Goal: Task Accomplishment & Management: Complete application form

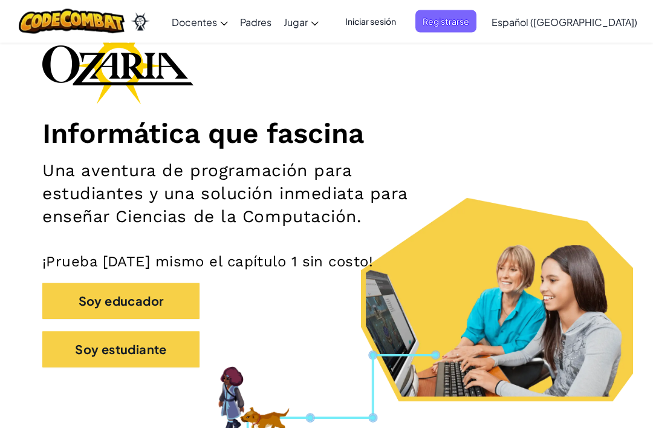
scroll to position [78, 0]
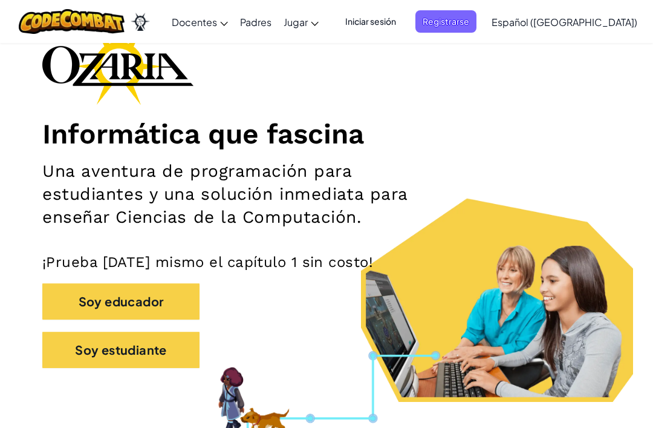
click at [80, 349] on button "Soy estudiante" at bounding box center [120, 350] width 157 height 36
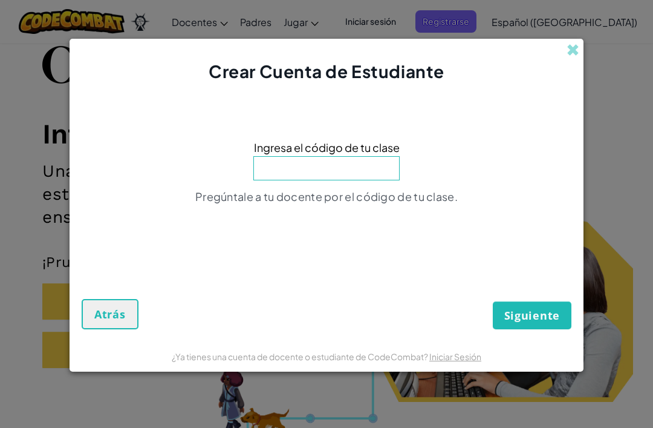
click at [301, 180] on input at bounding box center [326, 168] width 146 height 24
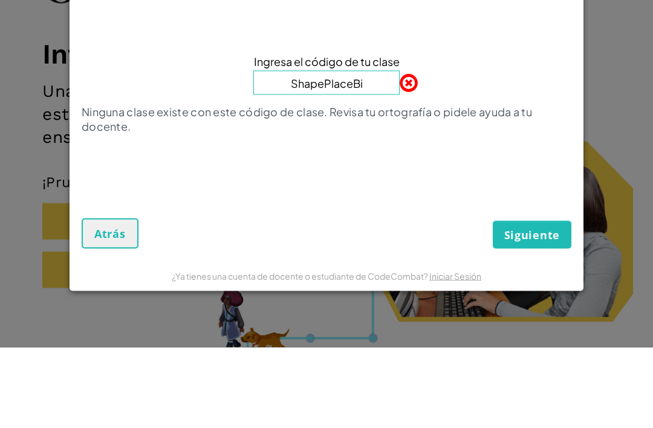
type input "ShapePlaceBig"
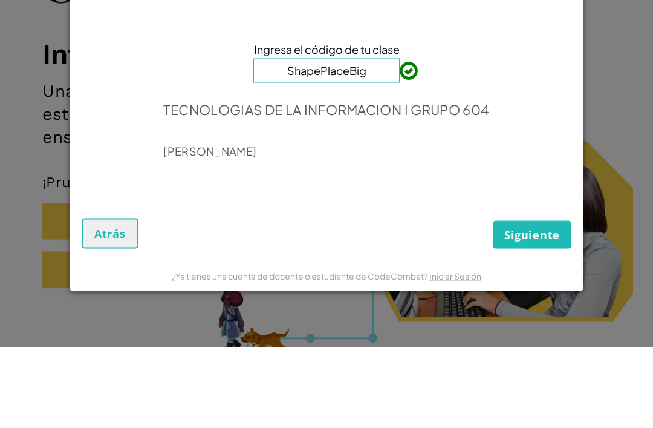
scroll to position [158, 0]
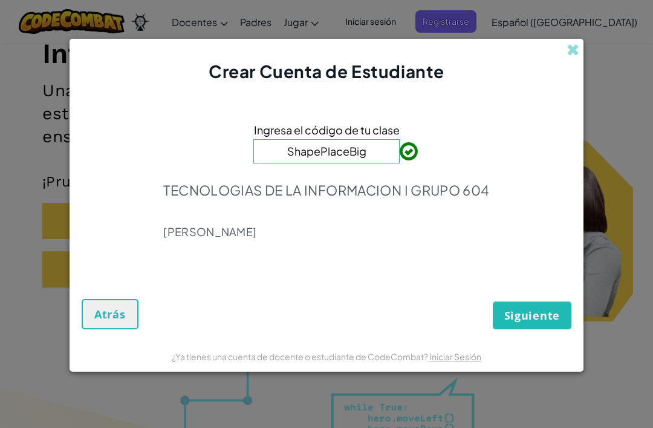
click at [550, 322] on span "Siguiente" at bounding box center [533, 315] width 56 height 15
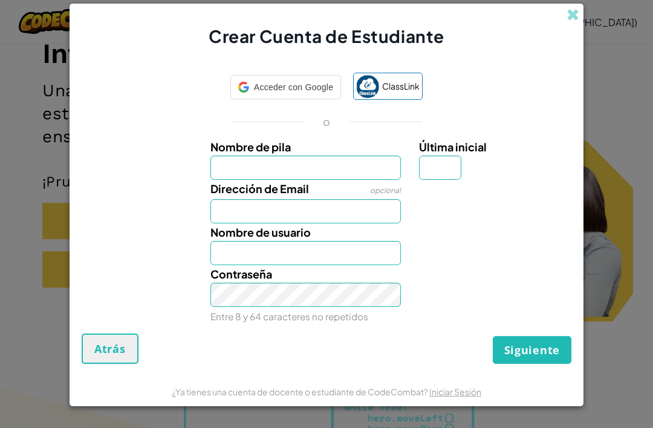
click at [355, 180] on input "Nombre de pila" at bounding box center [306, 167] width 191 height 24
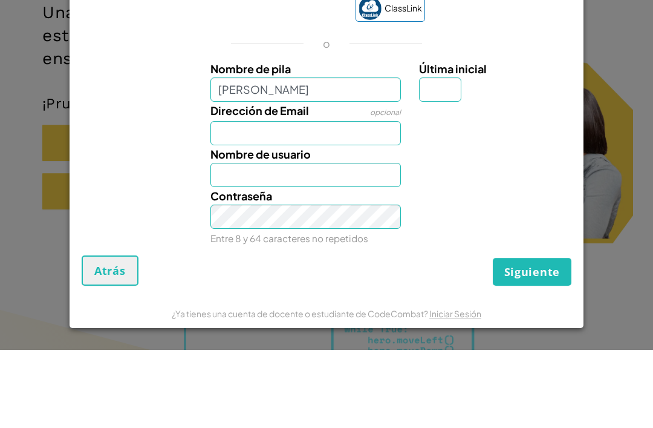
type input "Ernesto"
click at [227, 223] on label "Nombre de usuario" at bounding box center [261, 232] width 100 height 18
click at [227, 241] on input "Nombre de usuario" at bounding box center [306, 253] width 191 height 24
type input "Ernesto"
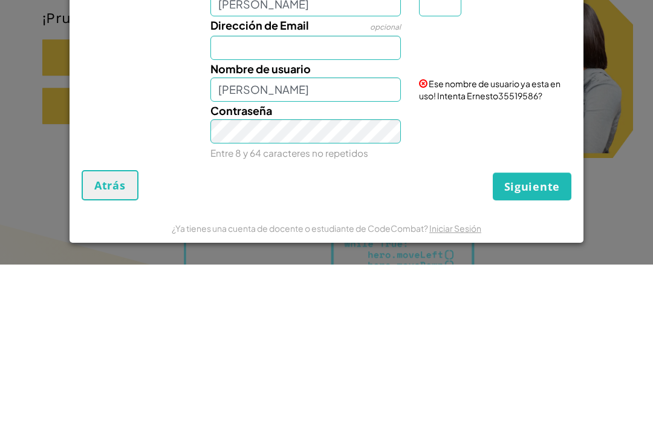
click at [223, 223] on label "Nombre de usuario" at bounding box center [261, 232] width 100 height 18
click at [223, 241] on input "Ernesto" at bounding box center [306, 253] width 191 height 24
click at [224, 199] on input "Dirección de Email" at bounding box center [306, 211] width 191 height 24
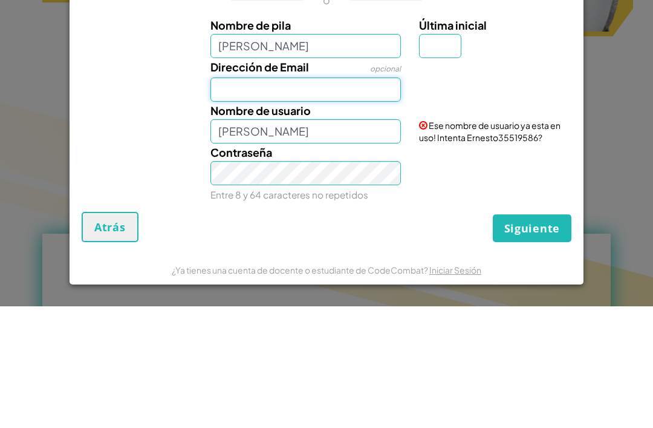
paste input "AL07174661@tecmilenio.mx"
type input "AL07174661@tecmilenio.mx"
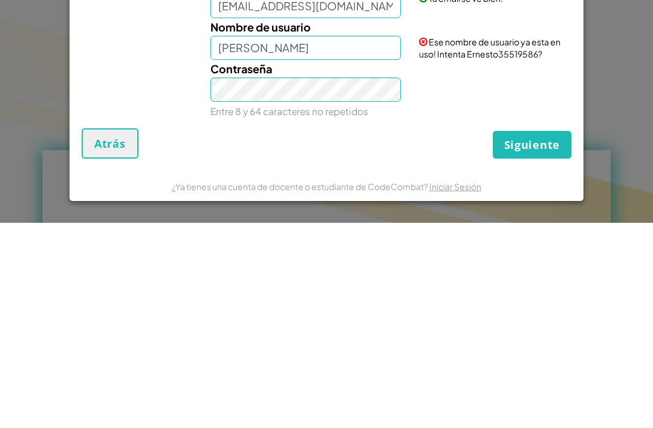
scroll to position [527, 0]
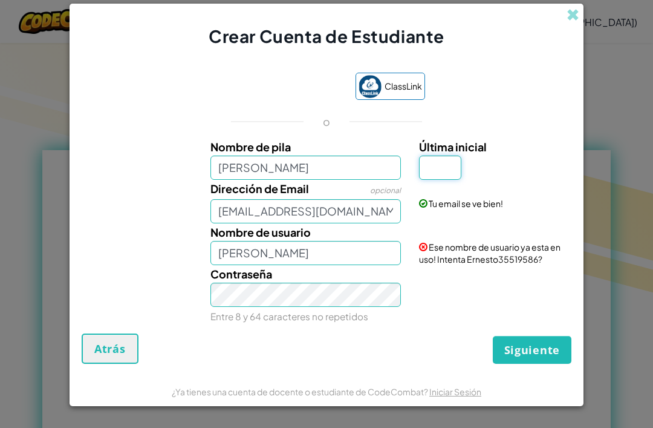
click at [449, 180] on input "Última inicial" at bounding box center [440, 167] width 42 height 24
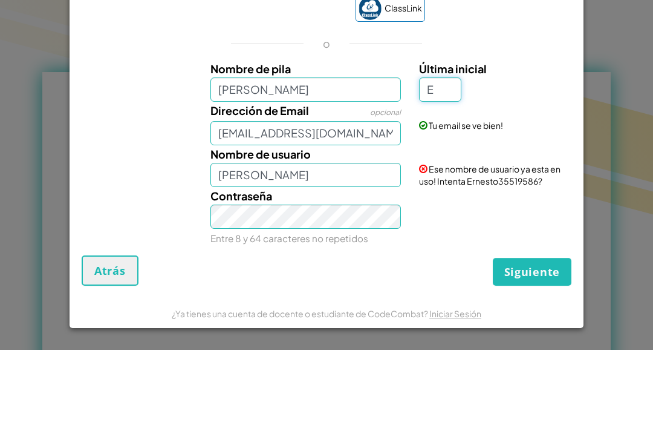
type input "E"
click at [263, 241] on input "Ernesto" at bounding box center [306, 253] width 191 height 24
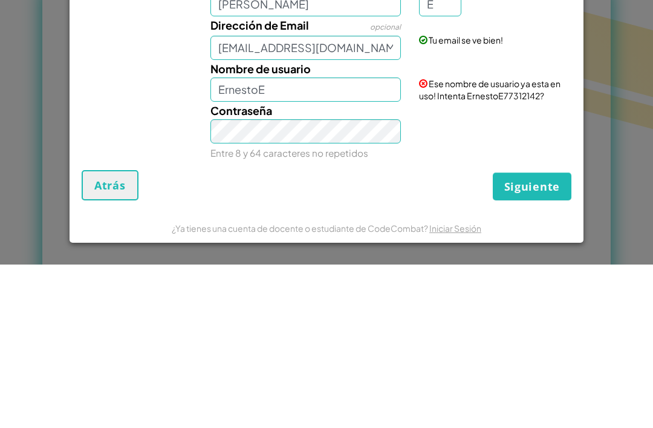
scroll to position [690, 0]
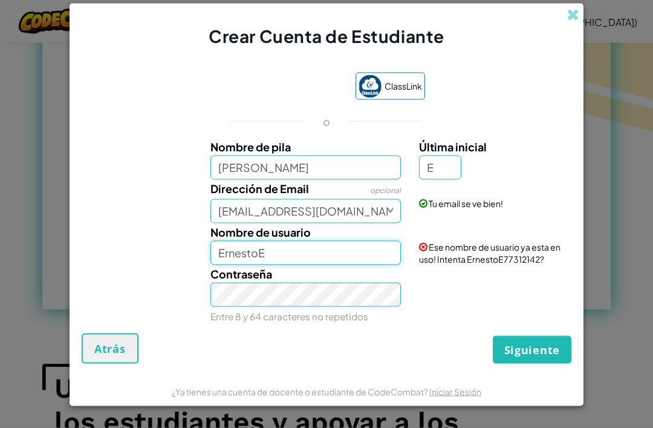
click at [367, 265] on input "ErnestoE" at bounding box center [306, 253] width 191 height 24
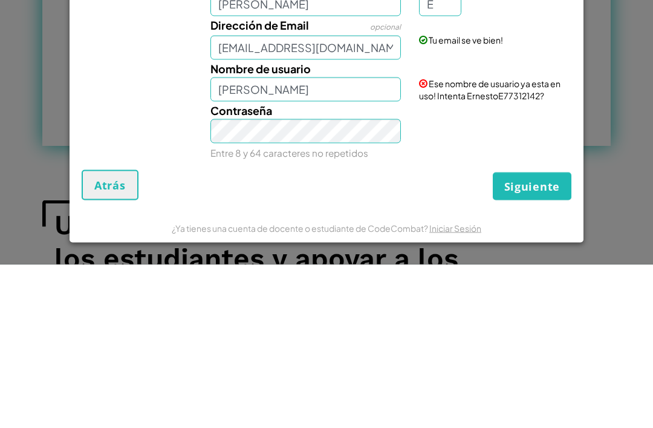
scroll to position [851, 0]
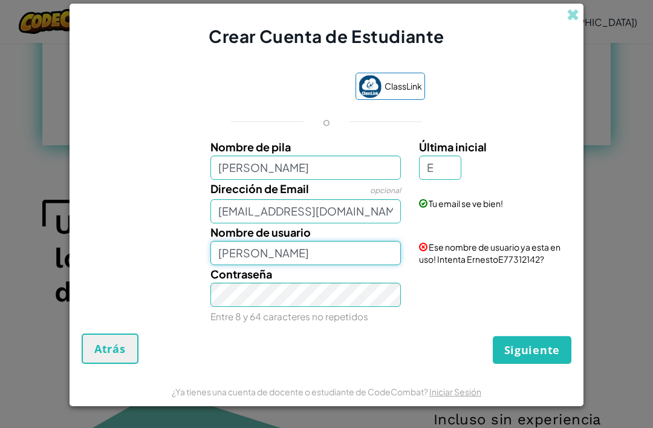
click at [361, 265] on input "Ernesto González" at bounding box center [306, 253] width 191 height 24
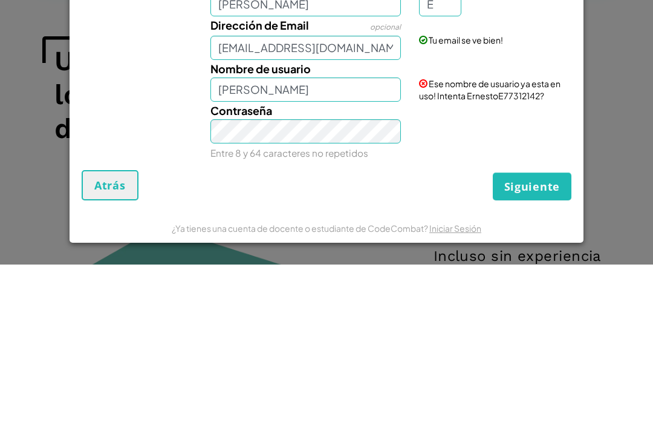
scroll to position [1014, 0]
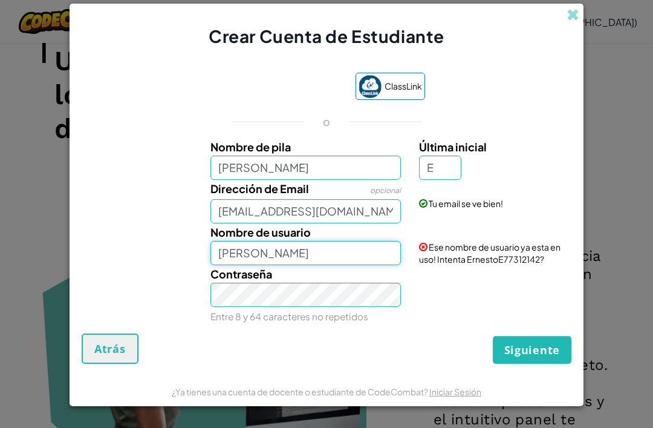
type input "Ernesto González"
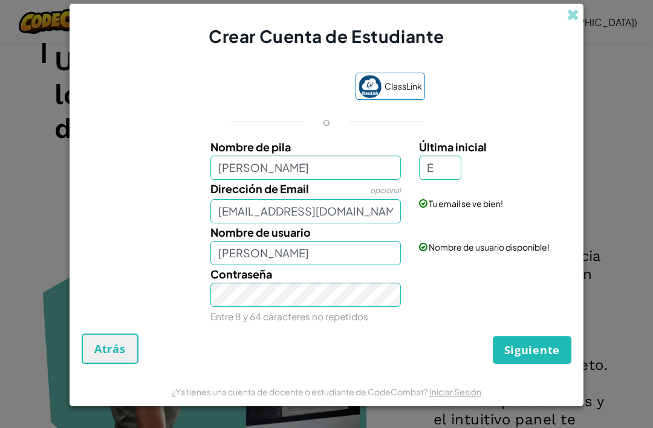
click at [550, 357] on span "Siguiente" at bounding box center [533, 349] width 56 height 15
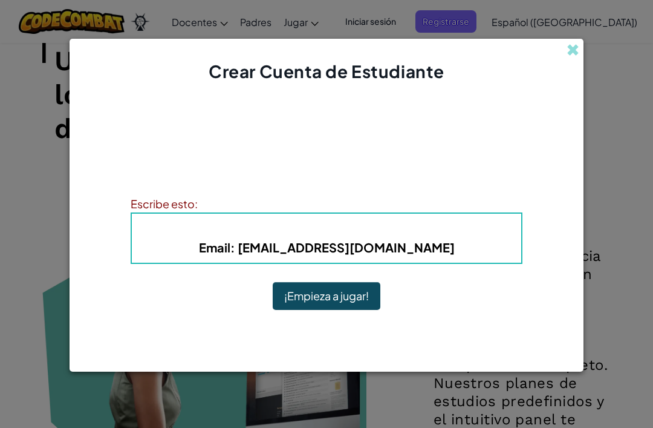
click at [364, 310] on button "¡Empieza a jugar!" at bounding box center [327, 296] width 108 height 28
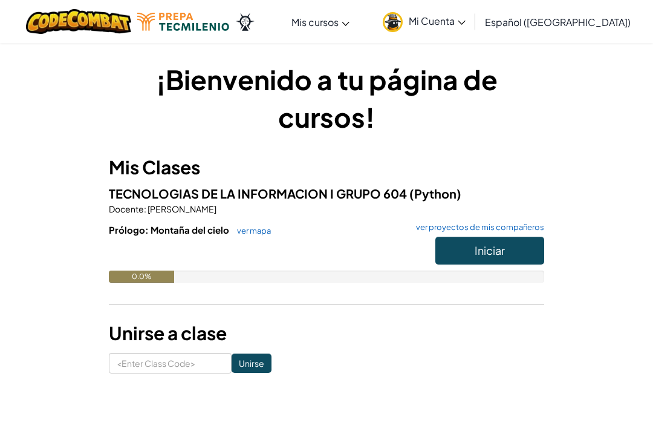
scroll to position [633, 0]
